Goal: Task Accomplishment & Management: Use online tool/utility

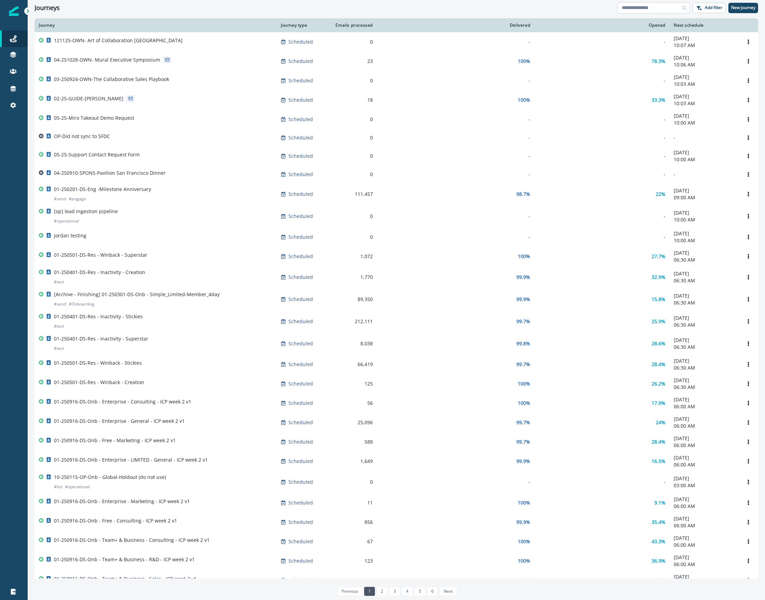
click at [652, 5] on input at bounding box center [653, 7] width 73 height 11
type input "*******"
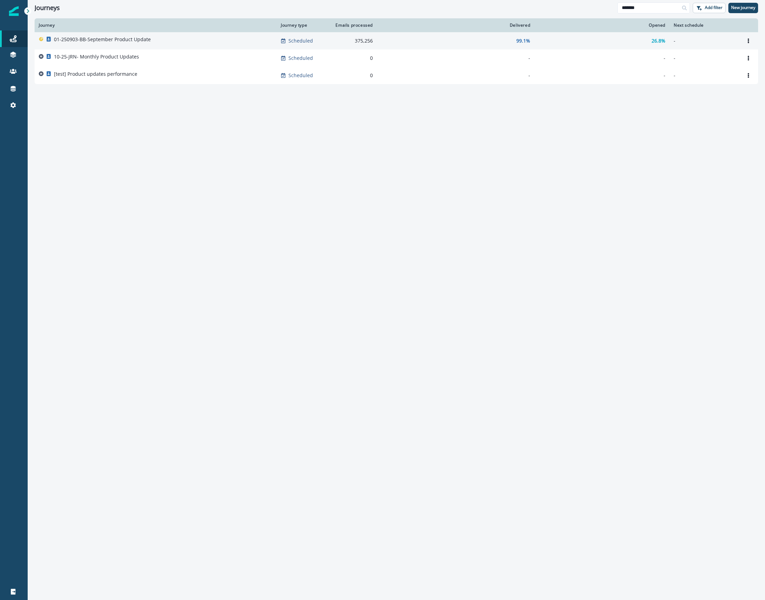
click at [169, 38] on div "01-250903-BB-September Product Update" at bounding box center [156, 41] width 234 height 10
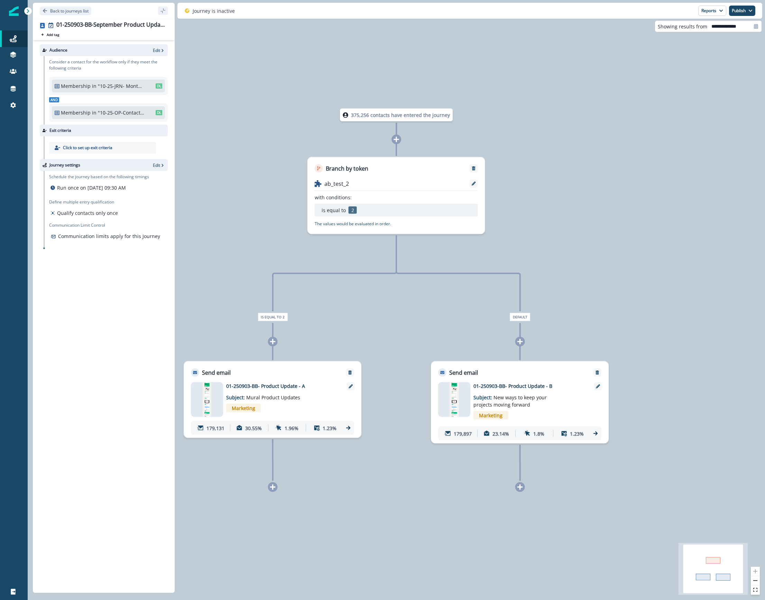
click at [256, 380] on div "Email asset changed, journey reports will be subject to change This asset has o…" at bounding box center [272, 407] width 177 height 61
click at [256, 384] on p "01-250903-BB- Product Update - A" at bounding box center [281, 385] width 111 height 7
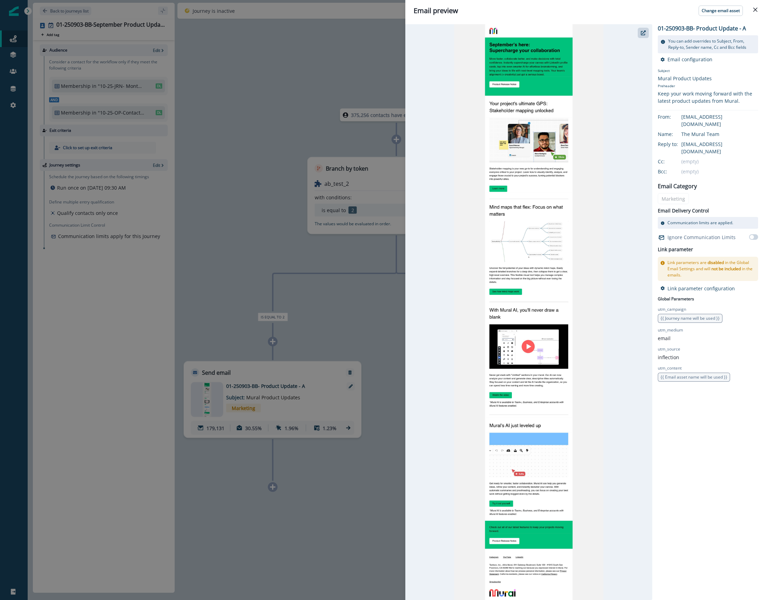
click at [528, 68] on img at bounding box center [528, 311] width 149 height 575
click at [638, 34] on button "button" at bounding box center [643, 33] width 11 height 10
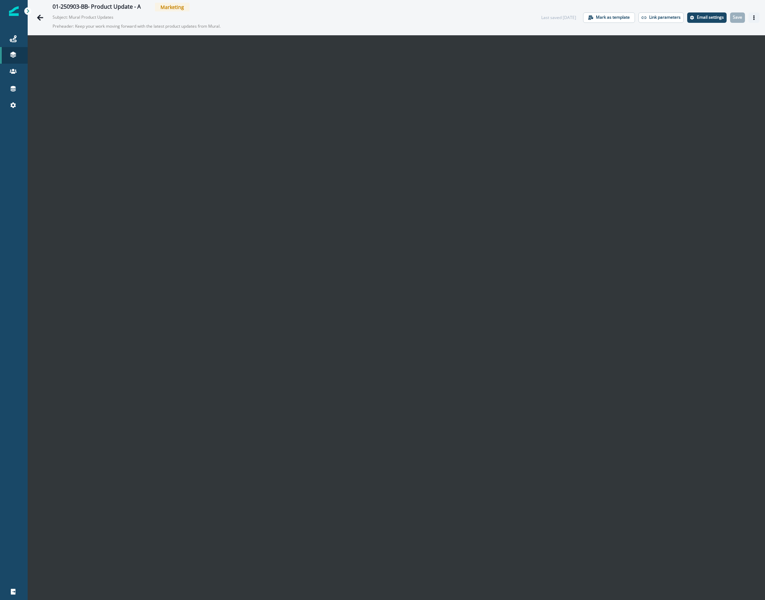
click at [751, 18] on icon "Actions" at bounding box center [753, 17] width 5 height 5
click at [704, 35] on button "Preview" at bounding box center [713, 34] width 77 height 12
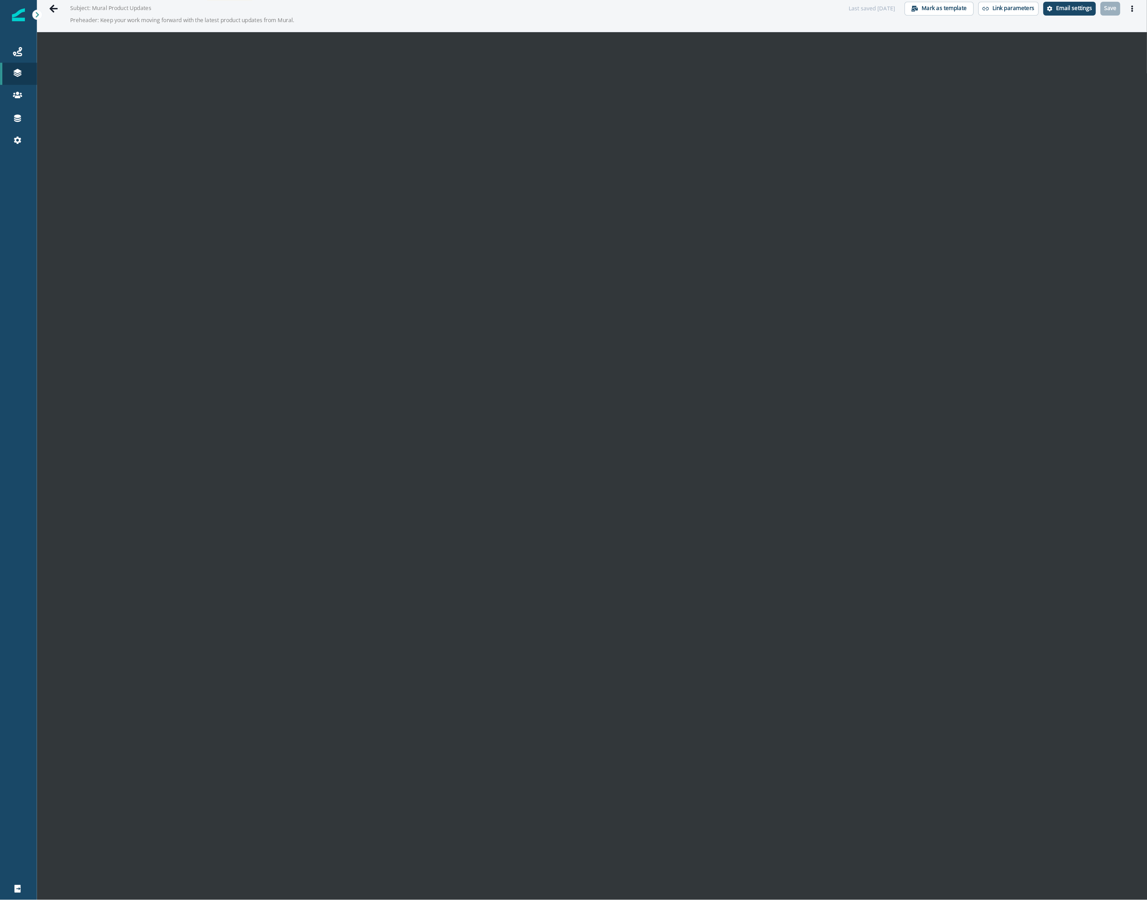
scroll to position [11, 0]
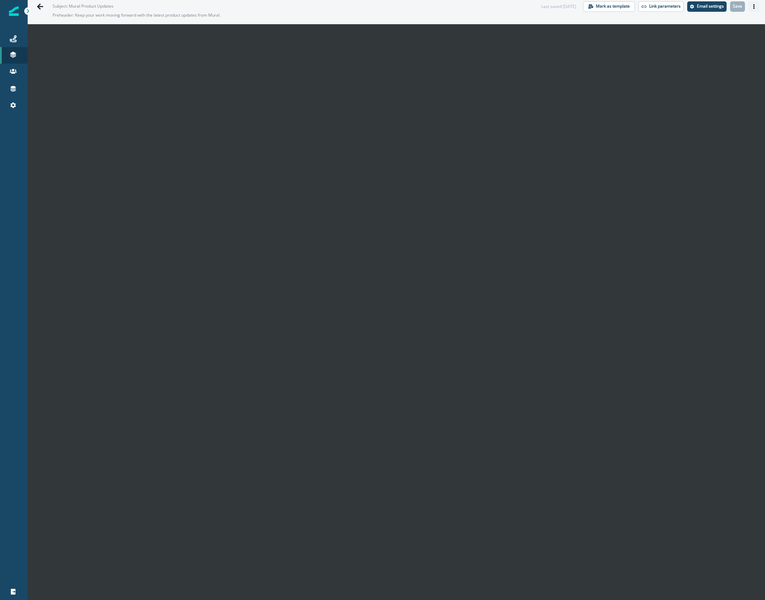
click at [753, 6] on icon "Actions" at bounding box center [753, 6] width 1 height 5
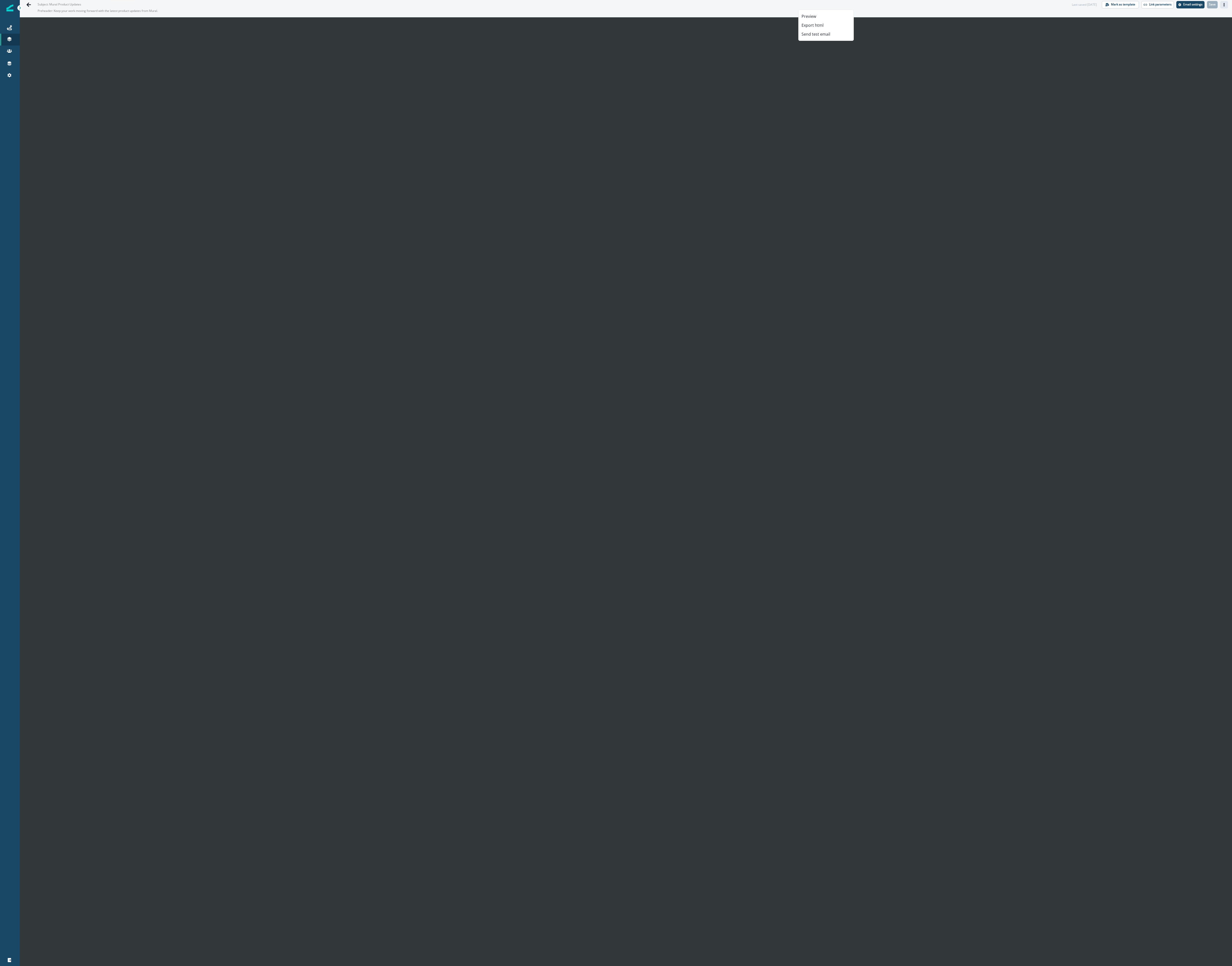
scroll to position [8, 0]
drag, startPoint x: 530, startPoint y: 0, endPoint x: 29, endPoint y: 4, distance: 501.0
click at [29, 4] on icon "Go back" at bounding box center [29, 4] width 4 height 4
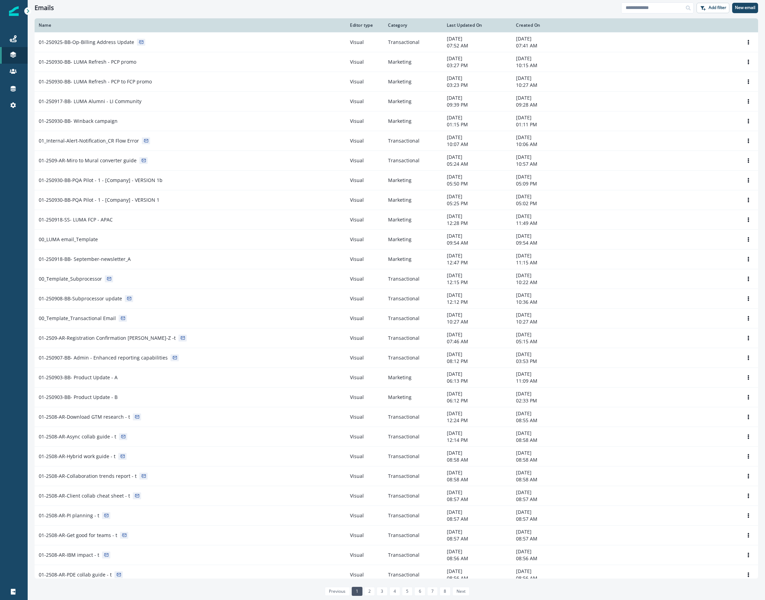
drag, startPoint x: 1649, startPoint y: 0, endPoint x: 291, endPoint y: 16, distance: 1357.8
click at [205, 11] on div "Emails Add filter New email" at bounding box center [396, 8] width 737 height 16
click at [651, 7] on input at bounding box center [657, 7] width 73 height 11
type input "*******"
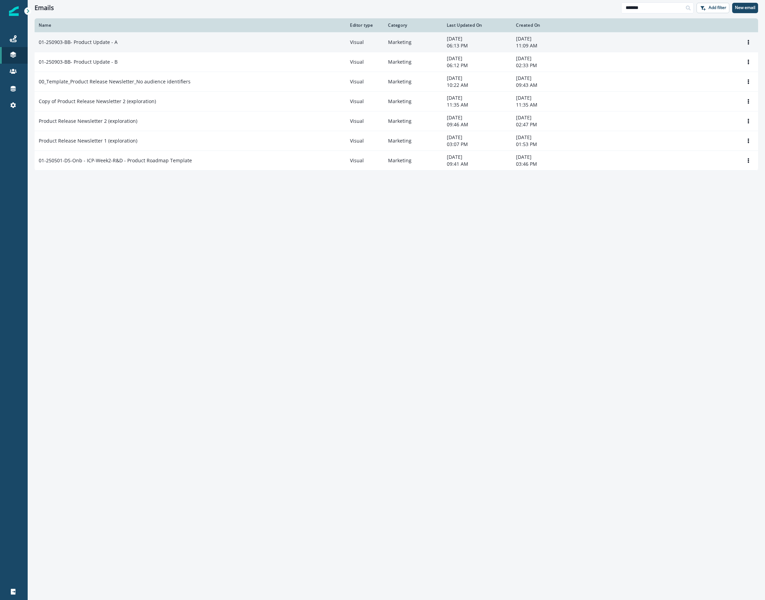
click at [138, 39] on div "01-250903-BB- Product Update - A" at bounding box center [190, 42] width 303 height 7
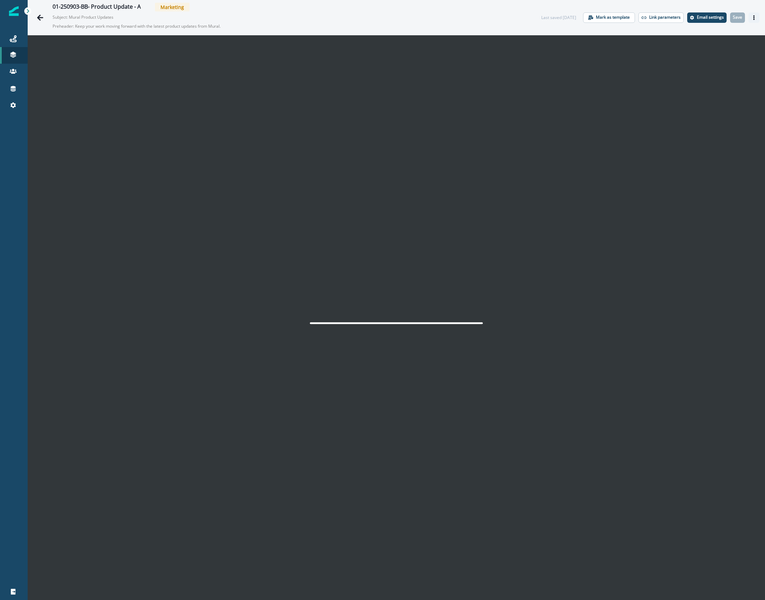
click at [751, 15] on icon "Actions" at bounding box center [753, 17] width 5 height 5
